Goal: Task Accomplishment & Management: Manage account settings

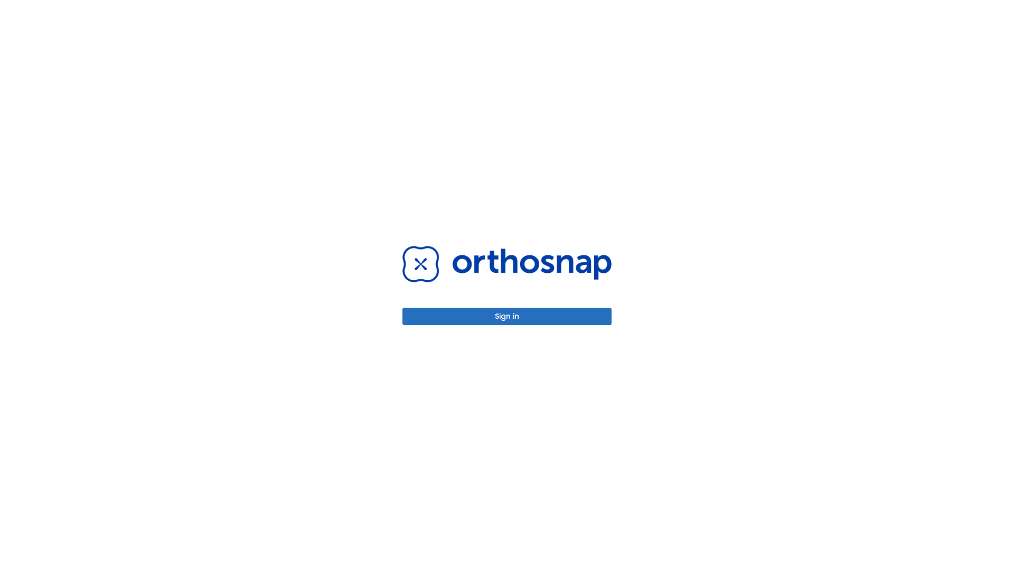
click at [507, 316] on button "Sign in" at bounding box center [507, 315] width 209 height 17
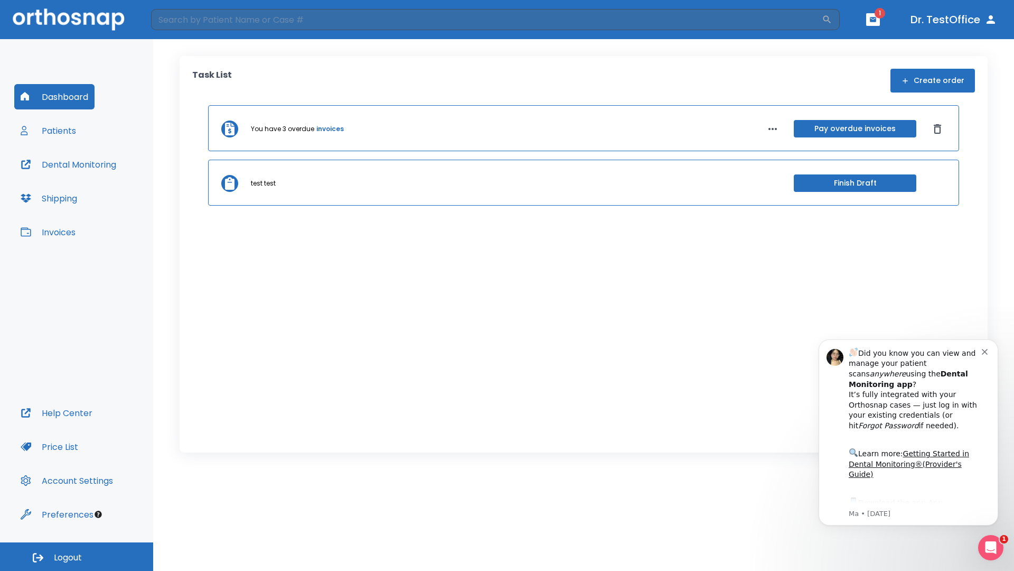
click at [77, 556] on span "Logout" at bounding box center [68, 558] width 28 height 12
